Goal: Transaction & Acquisition: Download file/media

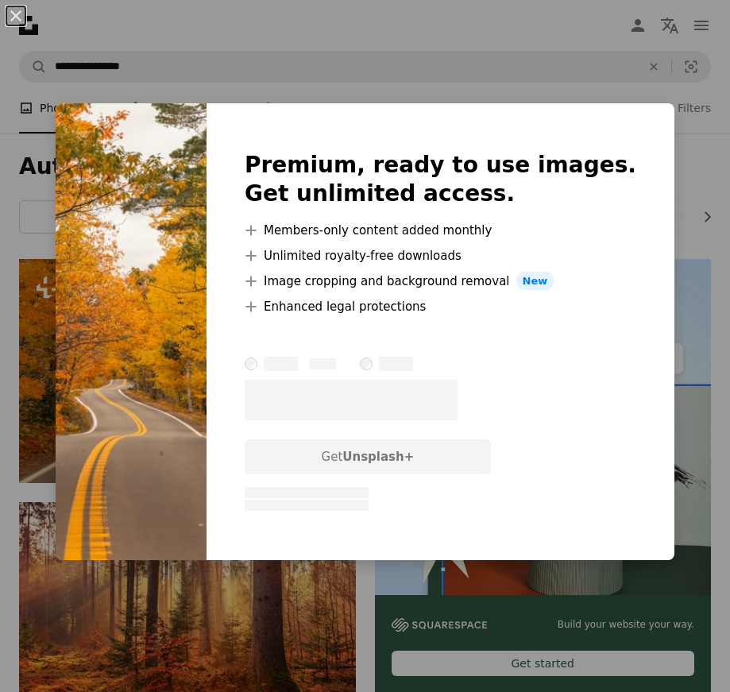
scroll to position [137, 0]
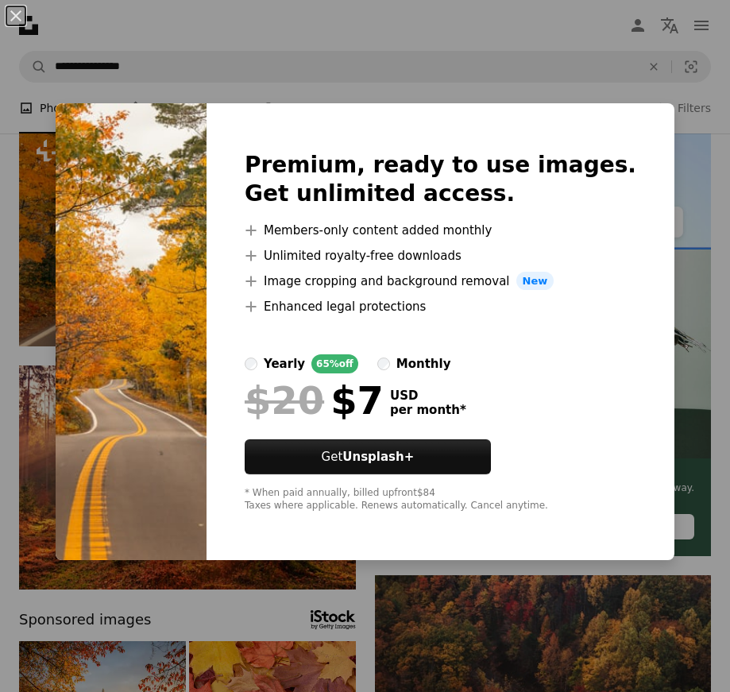
click at [231, 52] on div "An X shape Premium, ready to use images. Get unlimited access. A plus sign Memb…" at bounding box center [365, 346] width 730 height 692
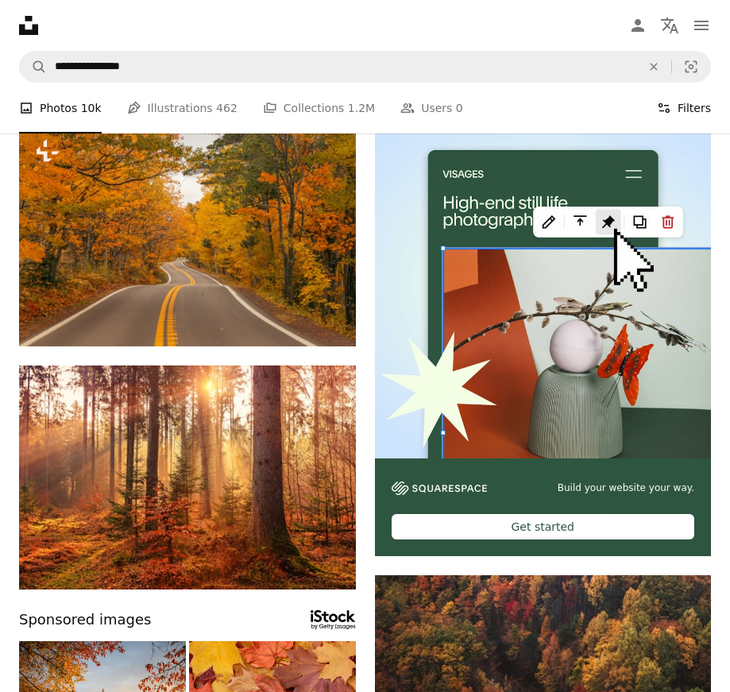
click at [660, 121] on button "Filters Filters" at bounding box center [684, 108] width 54 height 51
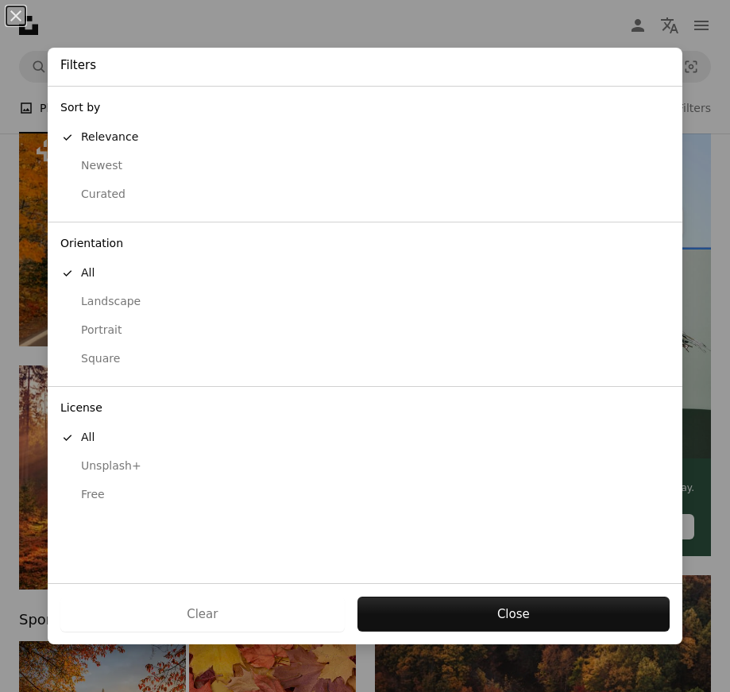
click at [81, 506] on button "Free" at bounding box center [365, 494] width 634 height 29
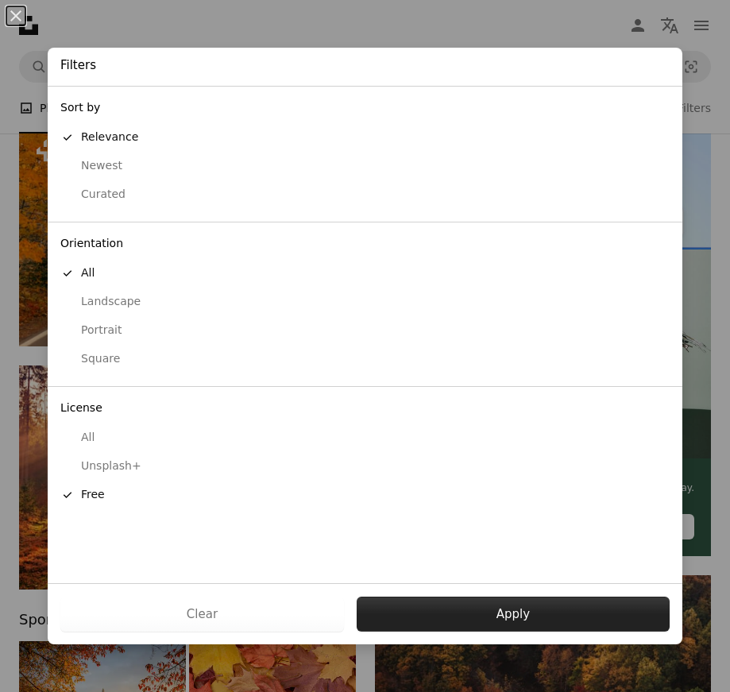
click at [443, 629] on button "Apply" at bounding box center [512, 613] width 313 height 35
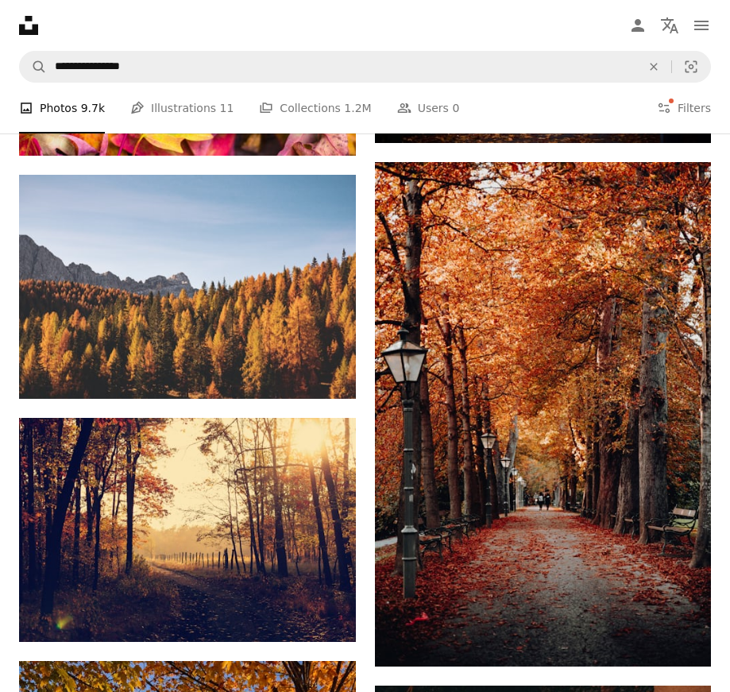
scroll to position [1489, 0]
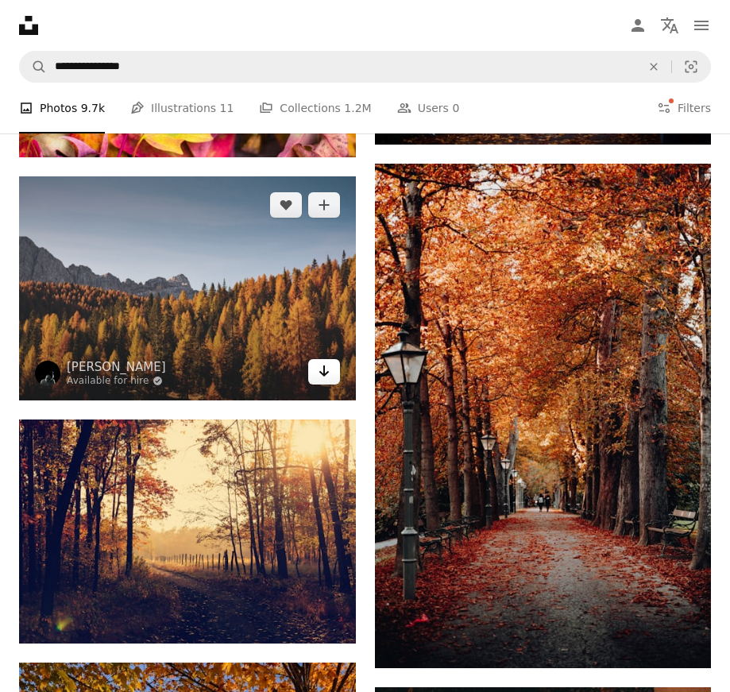
click at [324, 374] on icon "Download" at bounding box center [323, 370] width 10 height 11
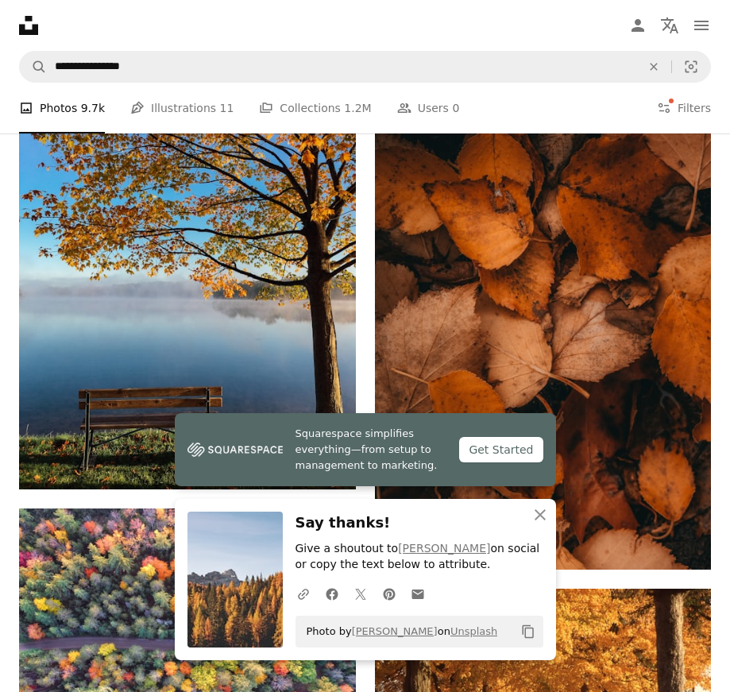
scroll to position [2115, 0]
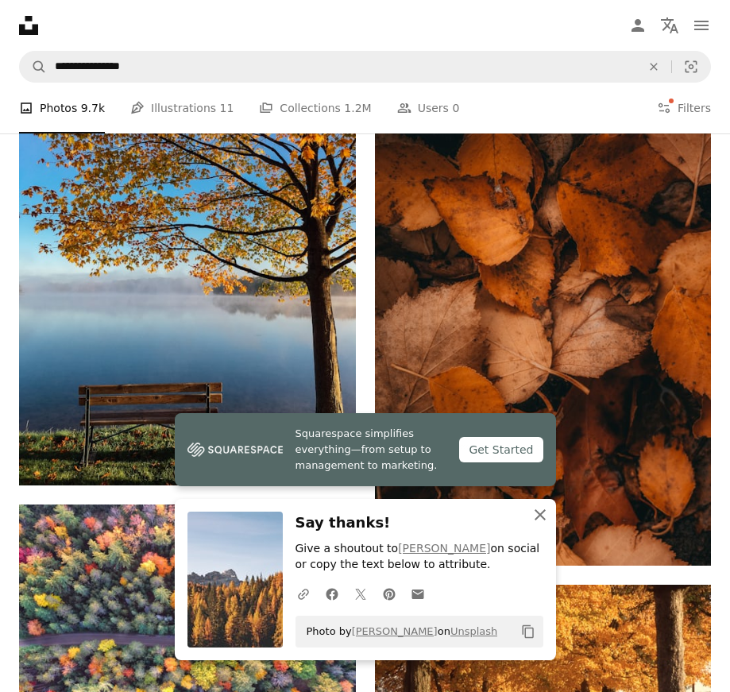
click at [534, 512] on icon "An X shape" at bounding box center [539, 514] width 19 height 19
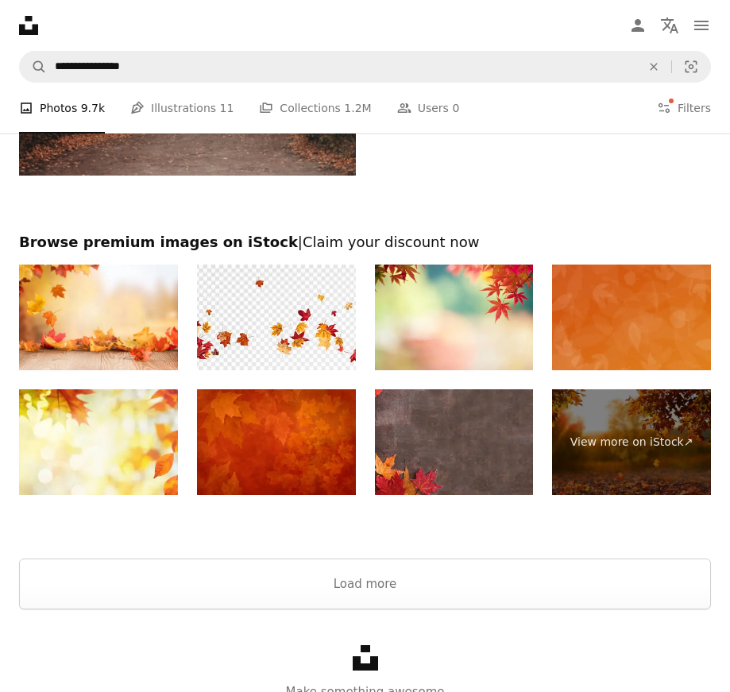
scroll to position [3751, 0]
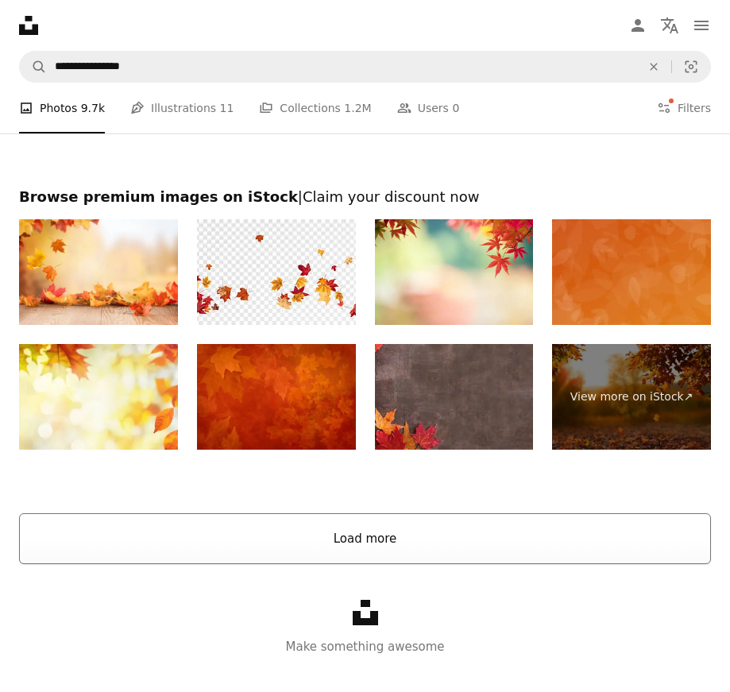
click at [397, 562] on button "Load more" at bounding box center [365, 538] width 692 height 51
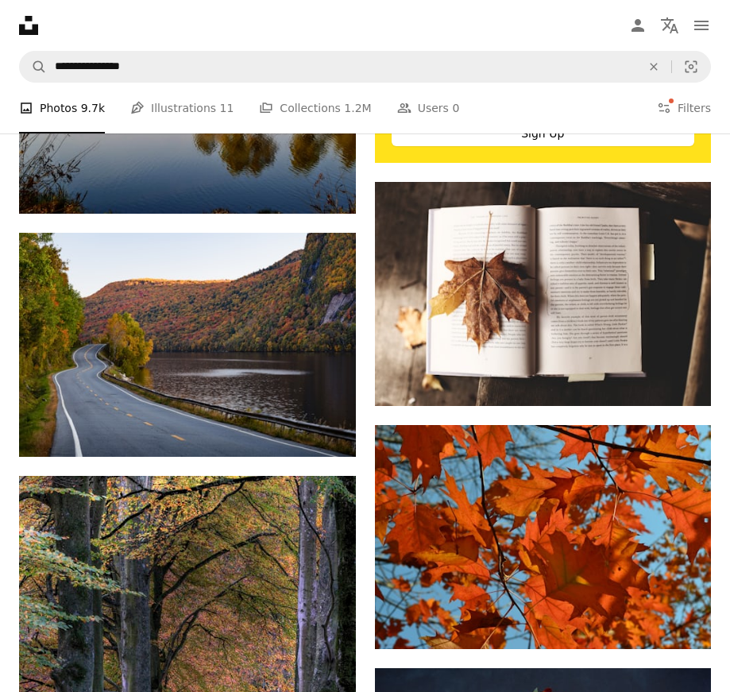
scroll to position [8185, 0]
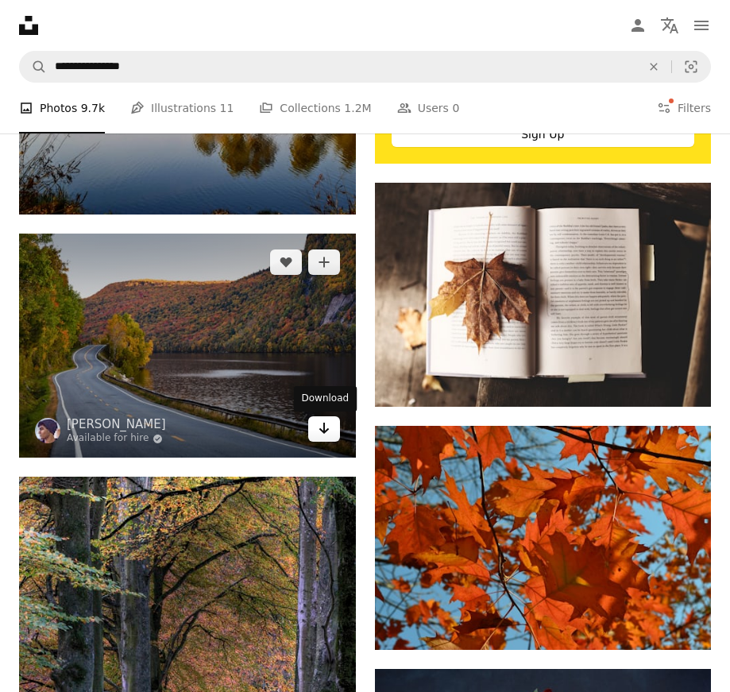
click at [317, 439] on link "Arrow pointing down" at bounding box center [324, 428] width 32 height 25
